Goal: Task Accomplishment & Management: Manage account settings

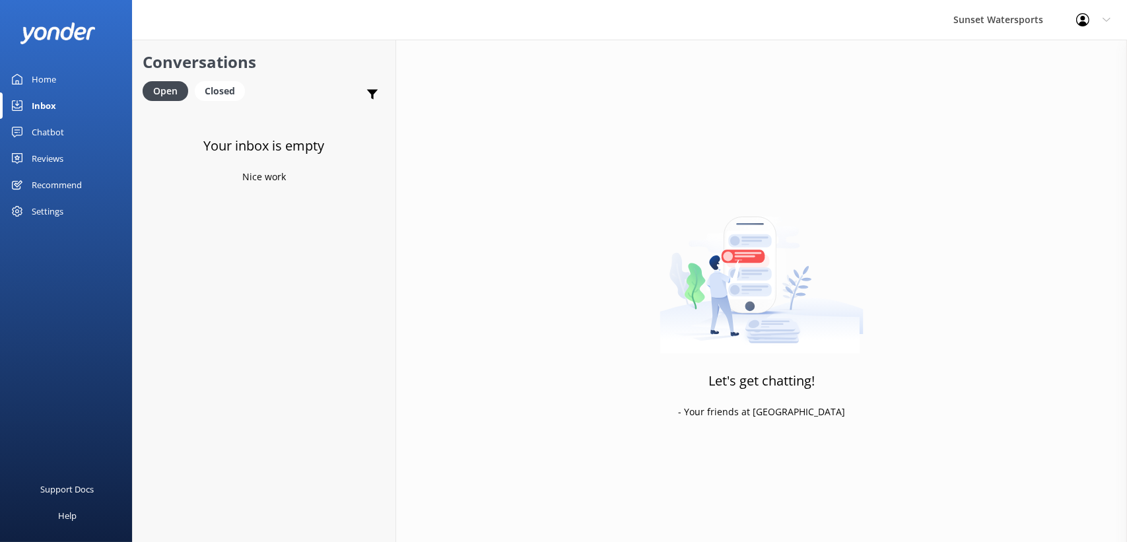
click at [1082, 7] on div "Profile Settings Logout" at bounding box center [1093, 20] width 67 height 40
click at [1043, 85] on link "Logout" at bounding box center [1062, 89] width 132 height 33
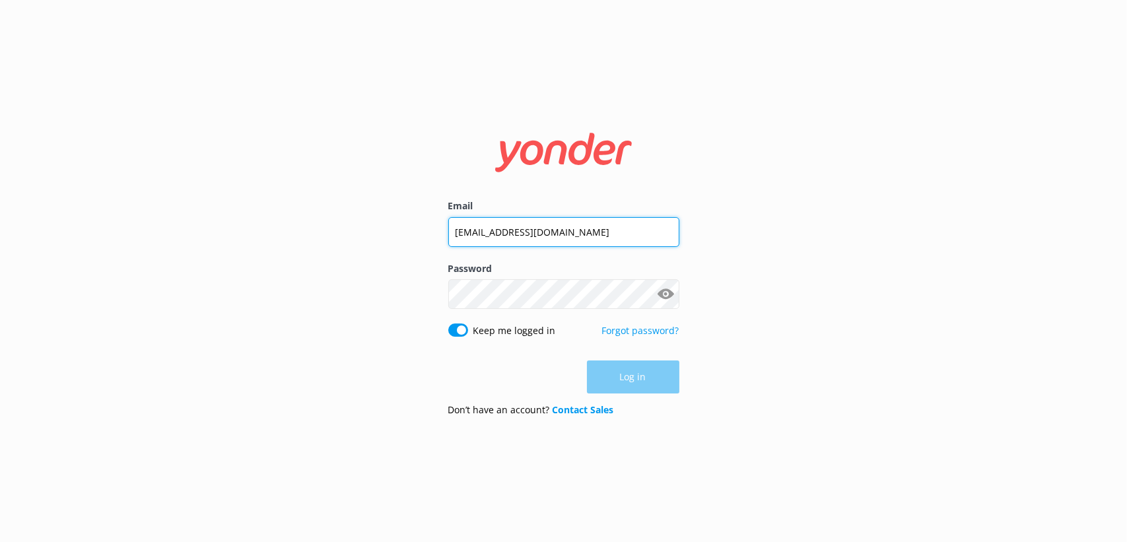
click at [548, 237] on input "[EMAIL_ADDRESS][DOMAIN_NAME]" at bounding box center [563, 232] width 231 height 30
click at [546, 232] on input "[EMAIL_ADDRESS][DOMAIN_NAME]" at bounding box center [563, 232] width 231 height 30
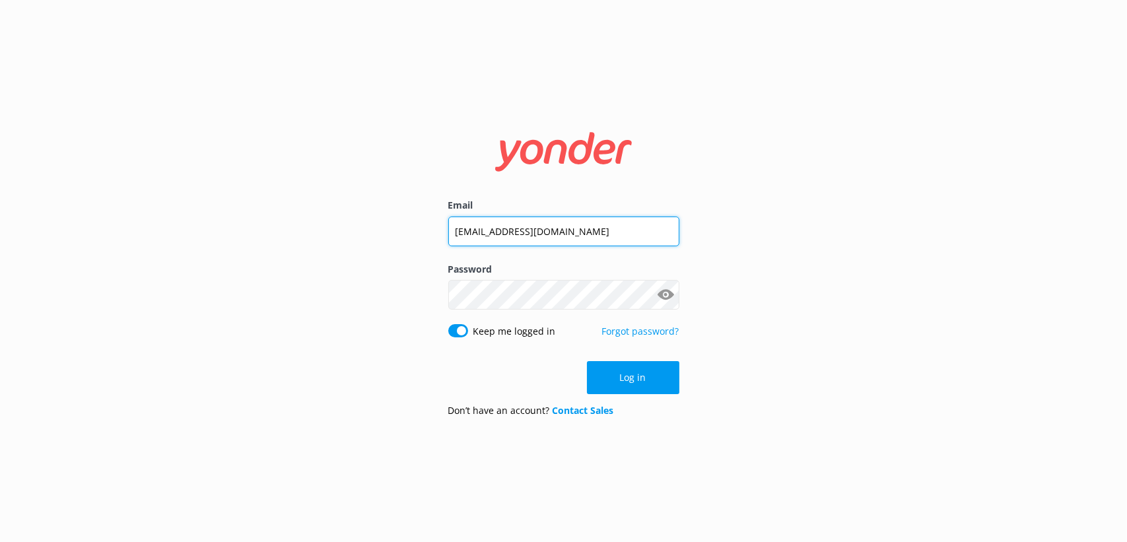
type input "[EMAIL_ADDRESS][DOMAIN_NAME]"
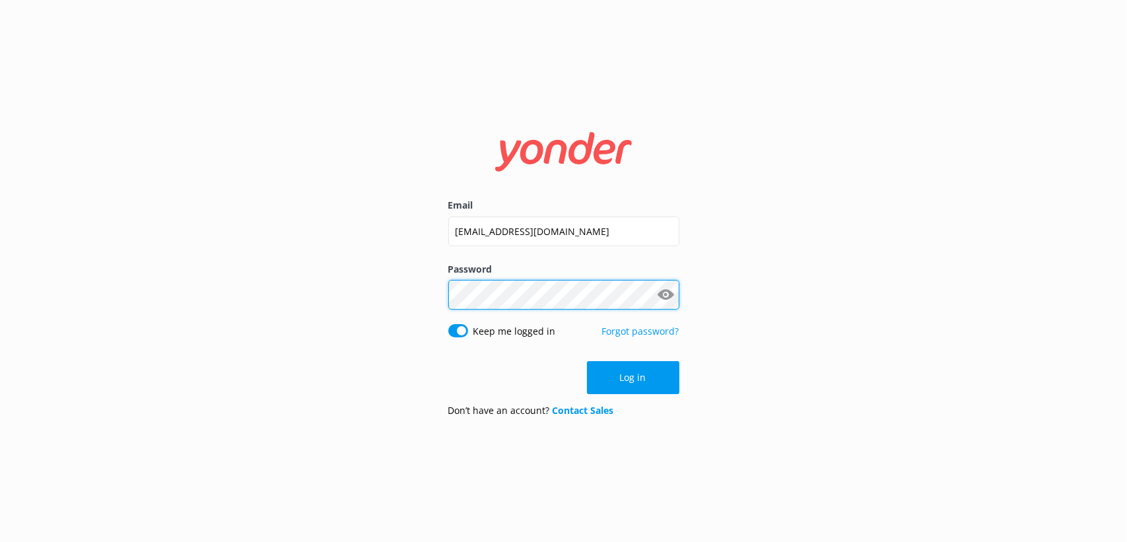
click button "Log in" at bounding box center [633, 377] width 92 height 33
